Goal: Obtain resource: Download file/media

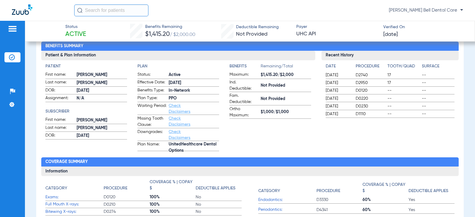
scroll to position [30, 0]
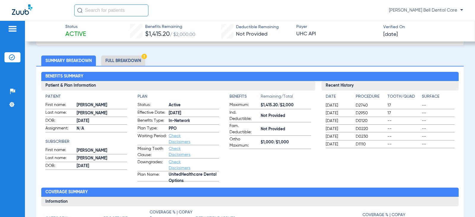
click at [128, 59] on li "Full Breakdown" at bounding box center [123, 60] width 44 height 10
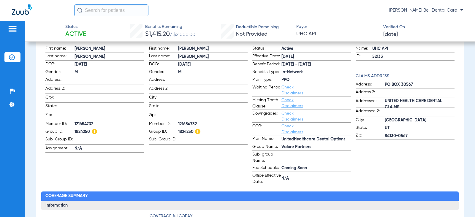
scroll to position [0, 0]
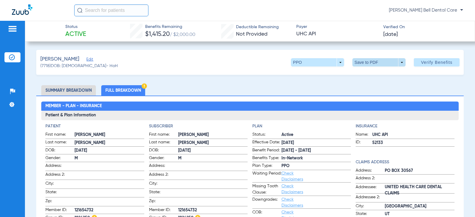
click at [375, 59] on span at bounding box center [379, 62] width 14 height 14
click at [368, 76] on span "Save to PDF" at bounding box center [376, 74] width 23 height 4
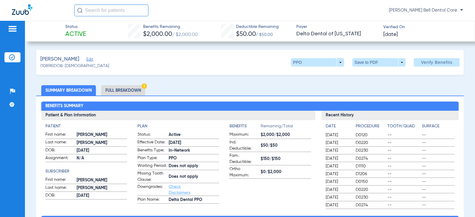
click at [110, 90] on li "Full Breakdown" at bounding box center [123, 90] width 44 height 10
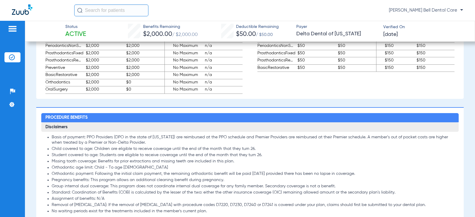
scroll to position [564, 0]
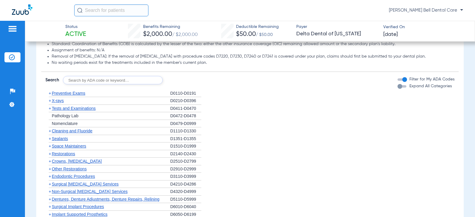
click at [397, 82] on div "Filter for My ADA Codes" at bounding box center [425, 79] width 57 height 6
click at [402, 82] on div "button" at bounding box center [404, 79] width 5 height 5
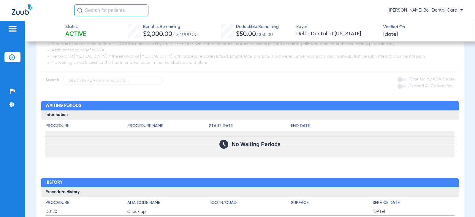
click at [401, 84] on app-loading-indicator at bounding box center [249, 29] width 417 height 110
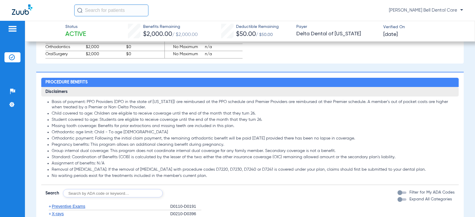
scroll to position [510, 0]
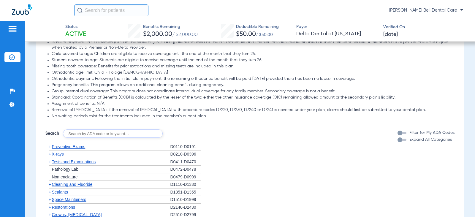
click at [397, 135] on div "button" at bounding box center [399, 133] width 5 height 5
click at [397, 142] on div "button" at bounding box center [399, 139] width 5 height 5
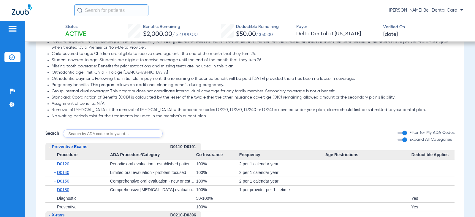
scroll to position [658, 0]
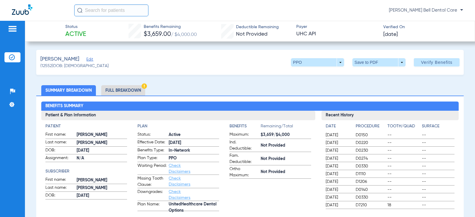
click at [133, 91] on li "Full Breakdown" at bounding box center [123, 90] width 44 height 10
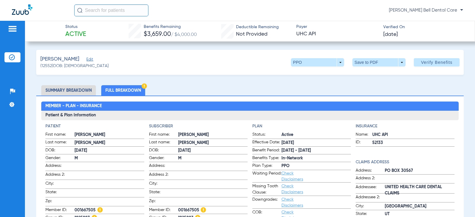
click at [135, 92] on li "Full Breakdown" at bounding box center [123, 90] width 44 height 10
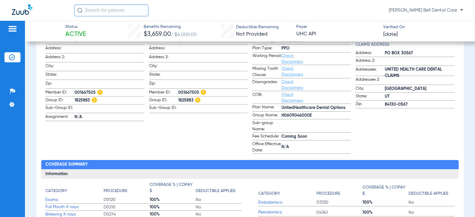
scroll to position [119, 0]
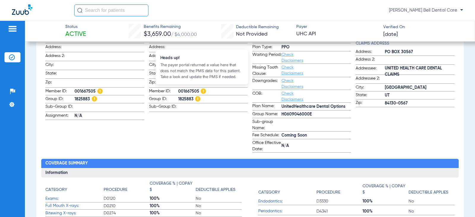
click at [202, 92] on img at bounding box center [203, 90] width 5 height 5
click at [205, 88] on span "001667505" at bounding box center [212, 91] width 69 height 6
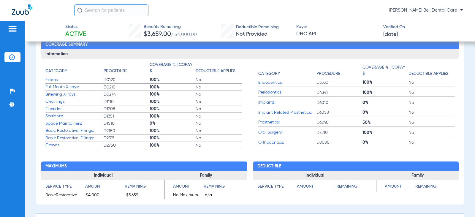
scroll to position [475, 0]
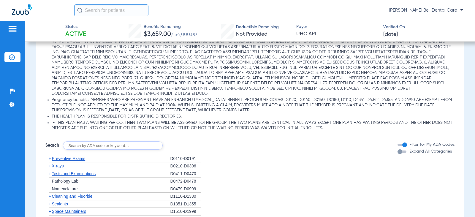
click at [397, 151] on div "button" at bounding box center [401, 151] width 9 height 2
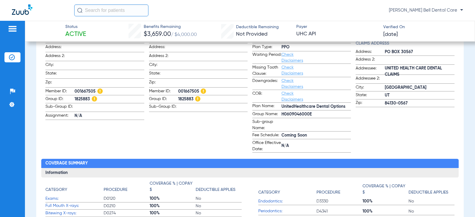
scroll to position [0, 0]
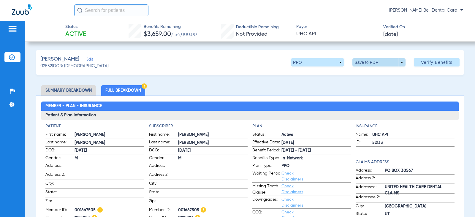
click at [372, 62] on span at bounding box center [379, 62] width 14 height 14
click at [372, 70] on button "insert_drive_file Save to PDF" at bounding box center [370, 74] width 45 height 12
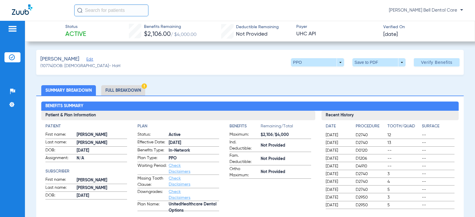
click at [136, 91] on li "Full Breakdown" at bounding box center [123, 90] width 44 height 10
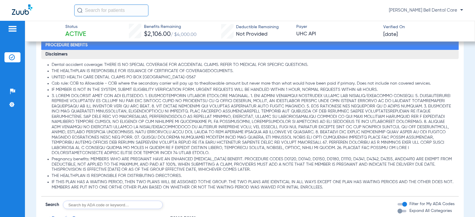
scroll to position [564, 0]
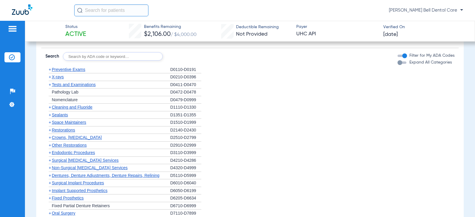
click at [397, 62] on div "button" at bounding box center [399, 62] width 5 height 5
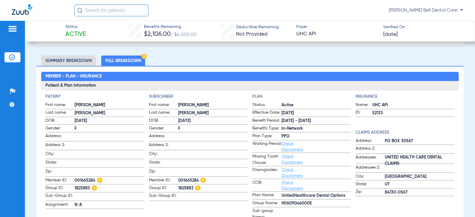
scroll to position [0, 0]
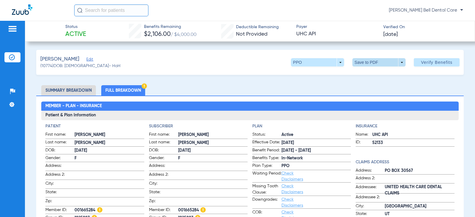
click at [372, 67] on span at bounding box center [379, 62] width 14 height 14
click at [367, 76] on span "Save to PDF" at bounding box center [376, 74] width 23 height 4
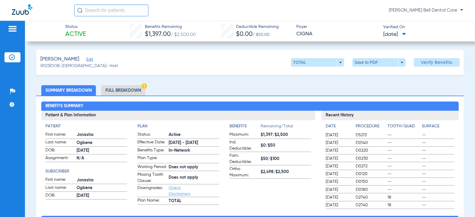
click at [113, 94] on li "Full Breakdown" at bounding box center [123, 90] width 44 height 10
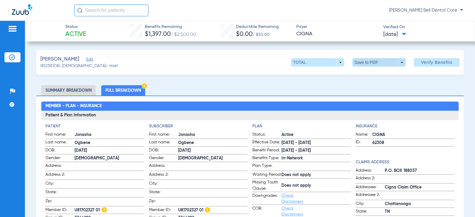
click at [366, 61] on span at bounding box center [378, 62] width 53 height 8
